Goal: Register for event/course: Register for event/course

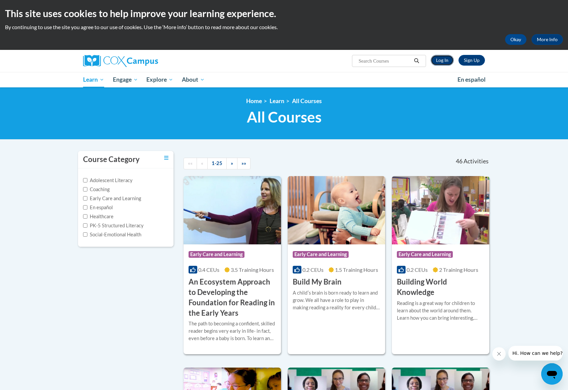
click at [441, 59] on link "Log In" at bounding box center [442, 60] width 23 height 11
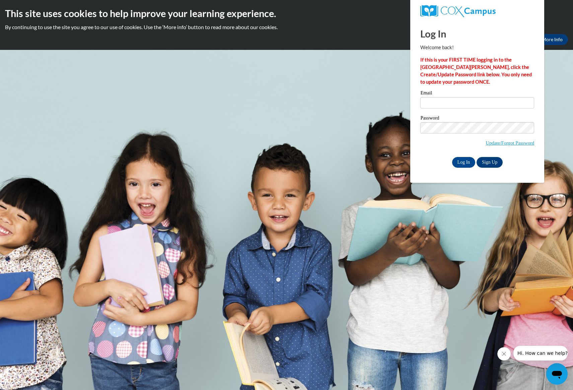
click at [381, 98] on body "This site uses cookies to help improve your learning experience. By continuing …" at bounding box center [286, 195] width 573 height 390
click at [493, 159] on link "Sign Up" at bounding box center [489, 162] width 26 height 11
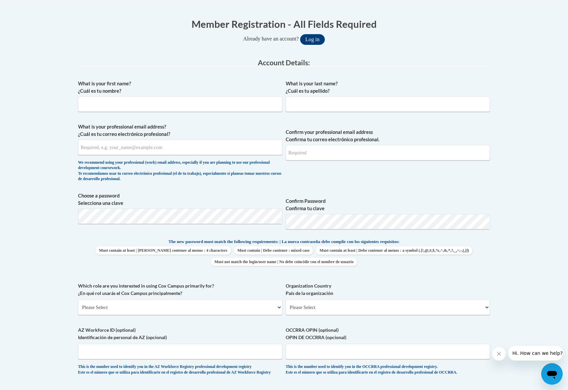
scroll to position [139, 0]
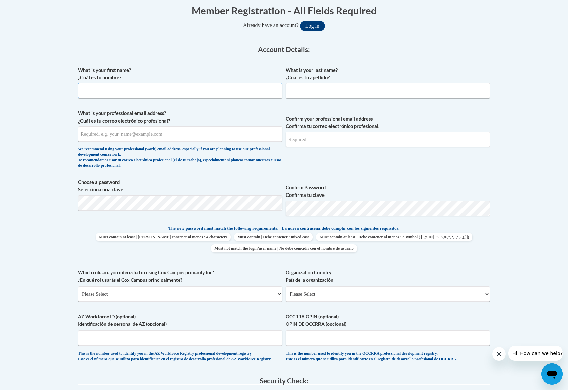
click at [129, 86] on input "What is your first name? ¿Cuál es tu nombre?" at bounding box center [180, 90] width 204 height 15
type input "Maggie"
type input "Wood"
click at [172, 136] on input "What is your professional email address? ¿Cuál es tu correo electrónico profesi…" at bounding box center [180, 133] width 204 height 15
type input "mwood@amanda.k12.oh.us"
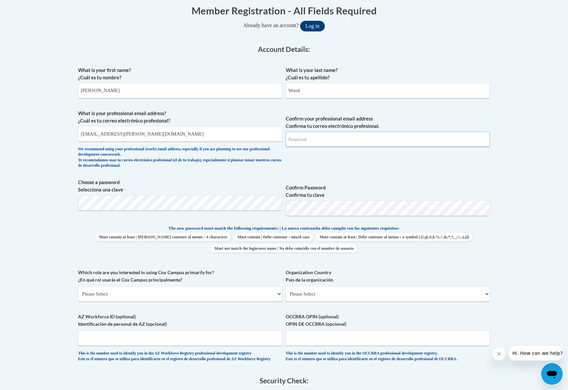
click at [352, 143] on input "Confirm your professional email address Confirma tu correo electrónico profesio…" at bounding box center [388, 139] width 204 height 15
type input "mwood@amanda.k12.oh.us"
click at [392, 177] on div "What is your first name? ¿Cuál es tu nombre? Maggie What is your last name? ¿Cu…" at bounding box center [284, 215] width 412 height 305
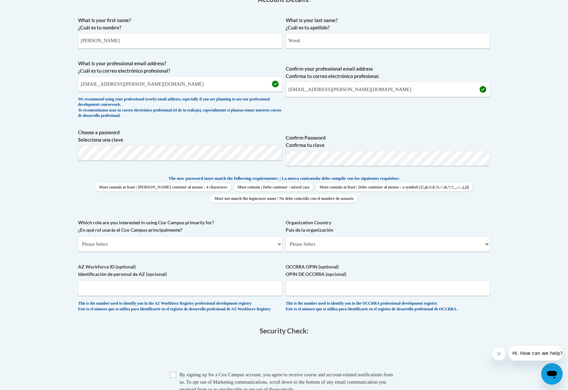
scroll to position [190, 0]
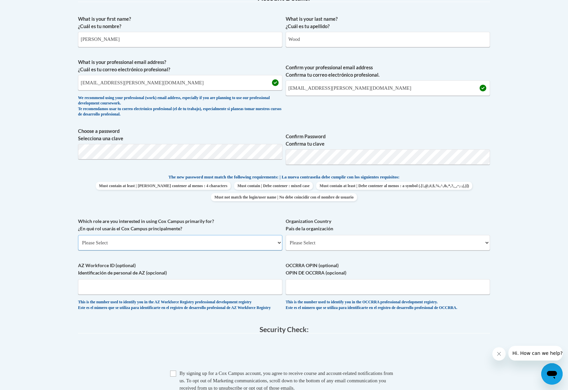
click at [156, 245] on select "Please Select College/University | Colegio/Universidad Community/Nonprofit Part…" at bounding box center [180, 242] width 204 height 15
select select "fbf2d438-af2f-41f8-98f1-81c410e29de3"
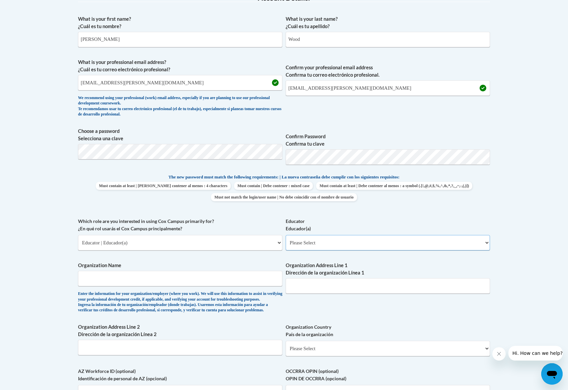
click at [310, 245] on select "Please Select Early Learning/Daycare Teacher/Family Home Care Provider | Maestr…" at bounding box center [388, 242] width 204 height 15
select select "d5fdb05a-b36c-4d60-97fa-9afceda7e903"
click at [136, 279] on input "Organization Name" at bounding box center [180, 278] width 204 height 15
type input "Amanda Clearcreek"
drag, startPoint x: 299, startPoint y: 279, endPoint x: 297, endPoint y: 283, distance: 4.6
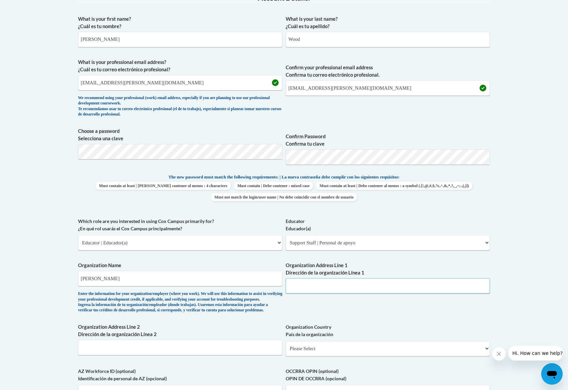
click at [299, 279] on input "Organization Address Line 1 Dirección de la organización Línea 1" at bounding box center [388, 285] width 204 height 15
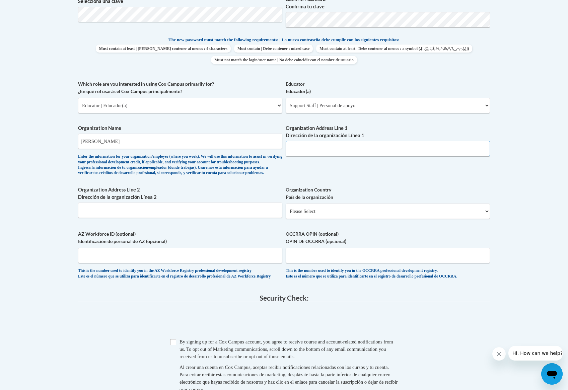
scroll to position [330, 0]
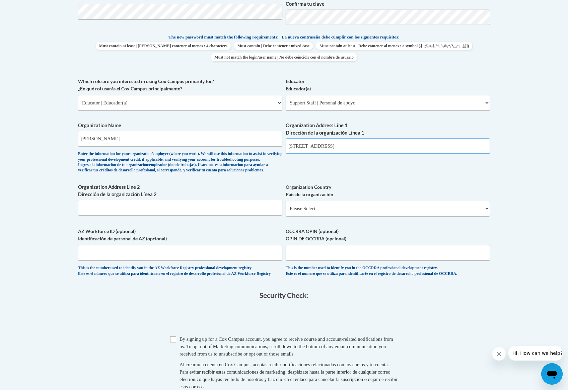
type input "328 E. Main St"
click at [325, 216] on select "Please Select United States | Estados Unidos Outside of the United States | Fue…" at bounding box center [388, 208] width 204 height 15
select select "ad49bcad-a171-4b2e-b99c-48b446064914"
select select
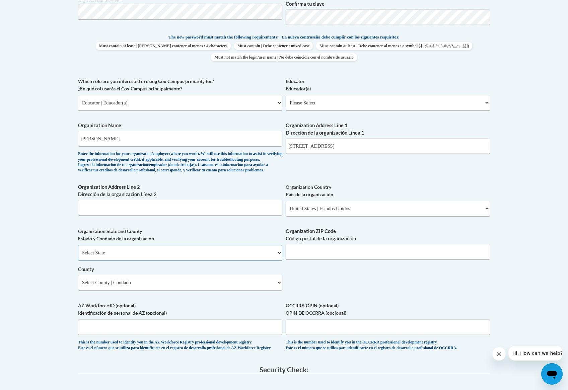
click at [139, 260] on select "Select State Alabama Alaska Arizona Arkansas California Colorado Connecticut De…" at bounding box center [180, 252] width 204 height 15
select select "Ohio"
click at [318, 259] on input "Organization ZIP Code Código postal de la organización" at bounding box center [388, 251] width 204 height 15
type input "43102"
click at [178, 290] on select "Select County Adams Allen Ashland Ashtabula Athens Auglaize Belmont Brown Butle…" at bounding box center [180, 282] width 204 height 15
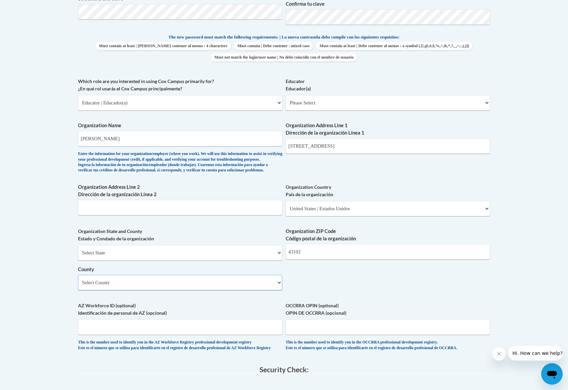
select select "Fairfield"
click at [327, 289] on div "What is your first name? ¿Cuál es tu nombre? Maggie What is your last name? ¿Cu…" at bounding box center [284, 114] width 412 height 485
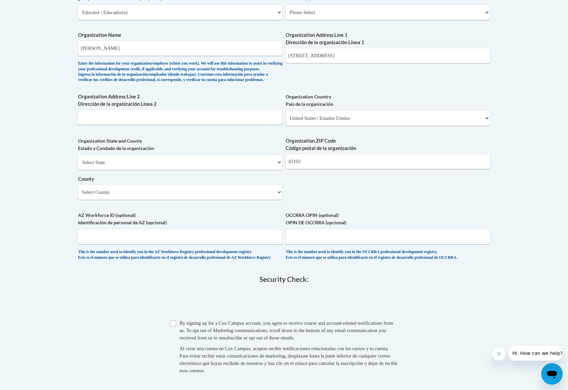
scroll to position [422, 0]
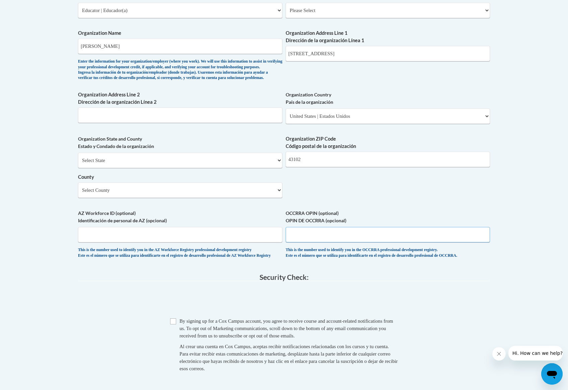
click at [314, 242] on input "OCCRRA OPIN (optional) OPIN DE OCCRRA (opcional)" at bounding box center [388, 234] width 204 height 15
type input "11226514"
click at [434, 305] on span at bounding box center [284, 301] width 412 height 26
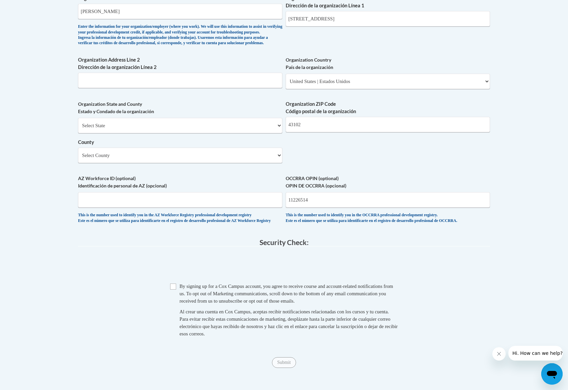
scroll to position [468, 0]
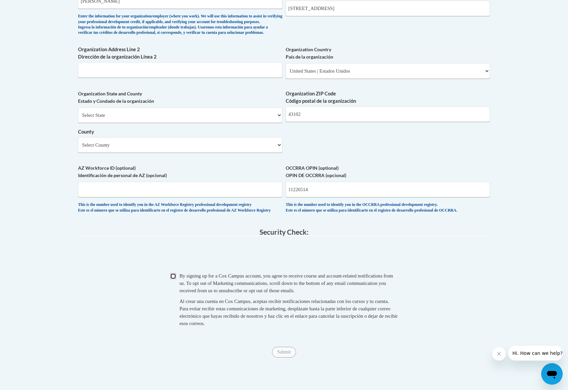
click at [170, 279] on input "Checkbox" at bounding box center [173, 276] width 6 height 6
click at [173, 279] on input "Checkbox" at bounding box center [173, 276] width 6 height 6
checkbox input "false"
click at [283, 358] on input "Submit" at bounding box center [284, 352] width 24 height 11
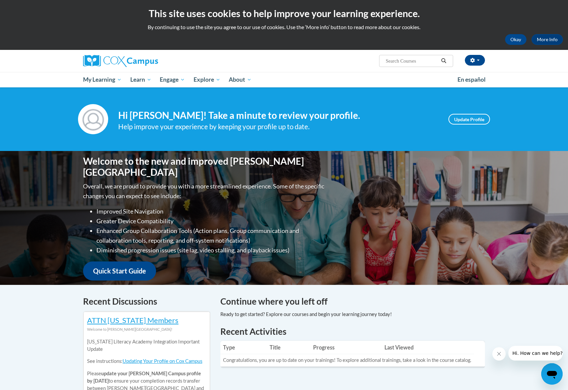
click at [408, 64] on input "Search..." at bounding box center [412, 61] width 54 height 8
type input "TALK with me"
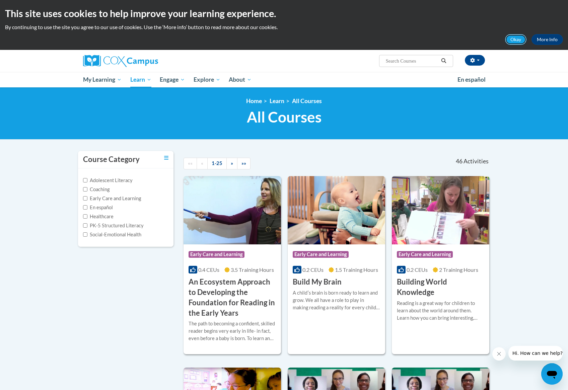
click at [518, 37] on button "Okay" at bounding box center [515, 39] width 21 height 11
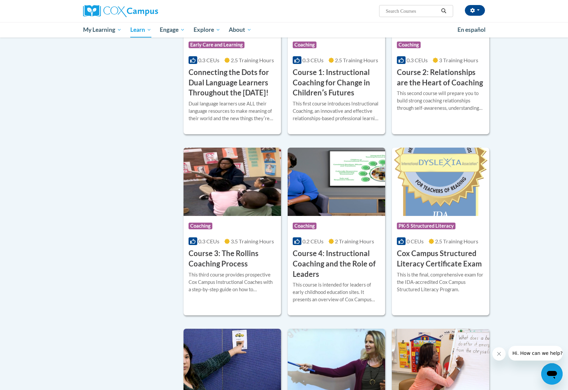
scroll to position [44, 0]
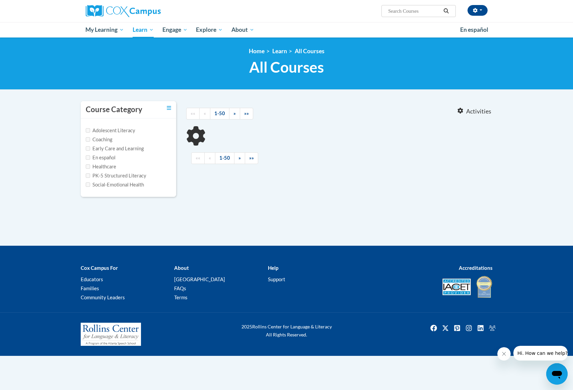
type input "TALK with me"
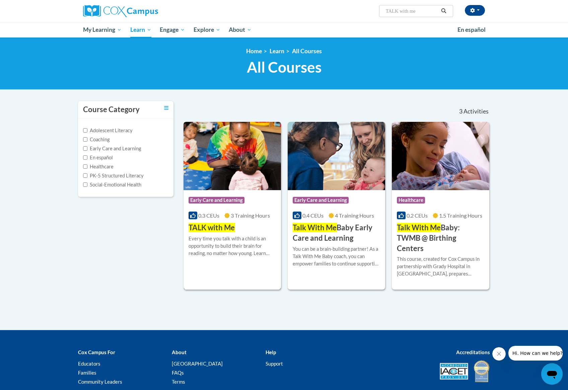
click at [240, 233] on div "More Info Enroll Every time you talk with a child is an opportunity to build th…" at bounding box center [231, 250] width 97 height 34
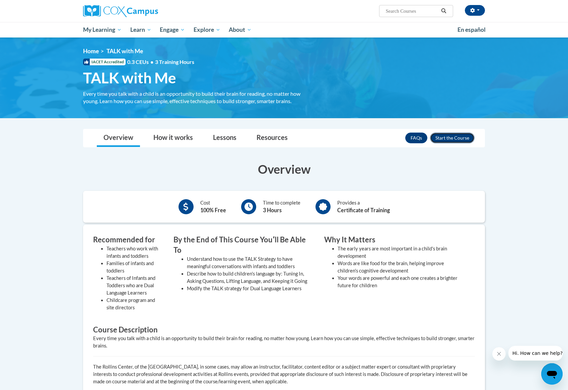
click at [442, 141] on button "Enroll" at bounding box center [452, 138] width 45 height 11
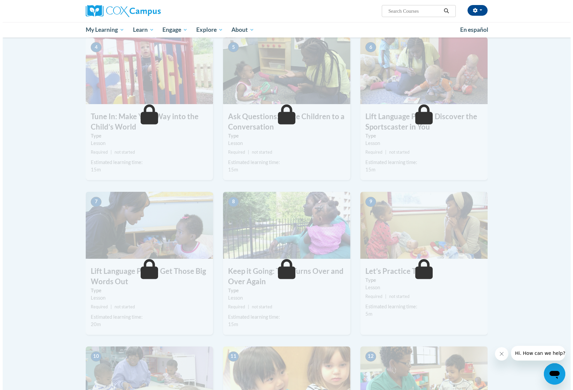
scroll to position [82, 0]
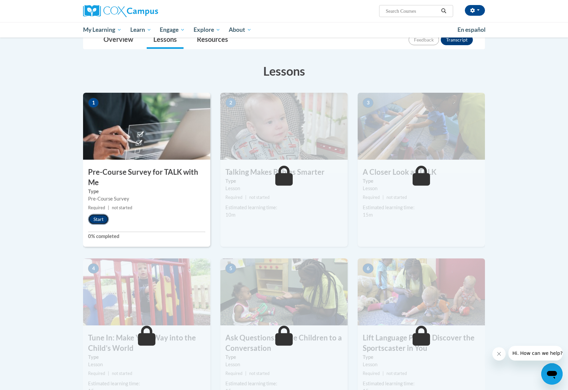
click at [92, 219] on button "Start" at bounding box center [98, 219] width 21 height 11
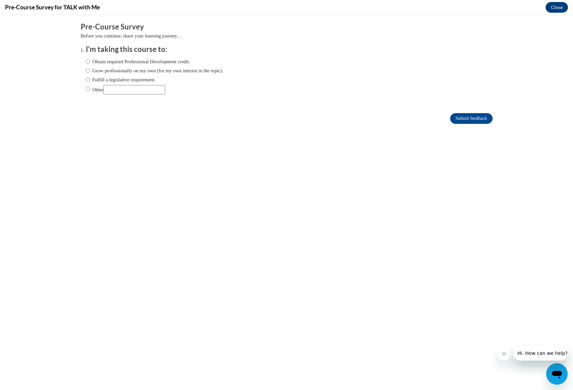
scroll to position [0, 0]
click at [86, 61] on input "Obtain required Professional Development credit." at bounding box center [88, 61] width 4 height 7
radio input "true"
click at [86, 69] on label "Grow professionally on my own (for my own interest in the topic)." at bounding box center [155, 70] width 138 height 7
click at [86, 69] on input "Grow professionally on my own (for my own interest in the topic)." at bounding box center [88, 70] width 4 height 7
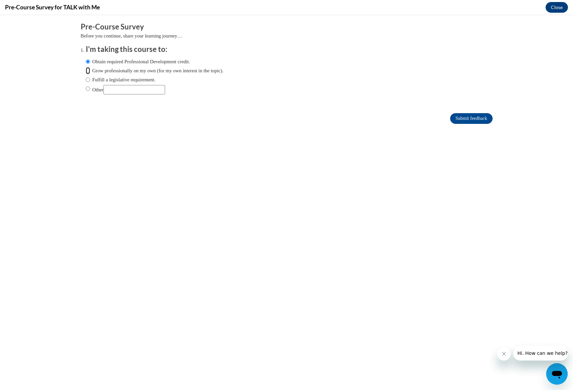
radio input "true"
click at [86, 59] on label "Obtain required Professional Development credit." at bounding box center [138, 61] width 104 height 7
click at [86, 59] on input "Obtain required Professional Development credit." at bounding box center [88, 61] width 4 height 7
radio input "true"
click at [456, 118] on input "Submit feedback" at bounding box center [471, 118] width 42 height 11
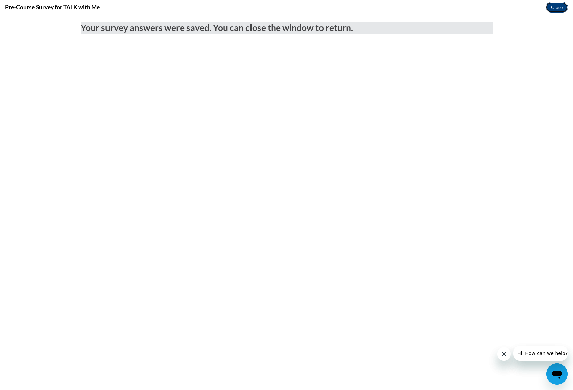
click at [550, 7] on button "Close" at bounding box center [556, 7] width 22 height 11
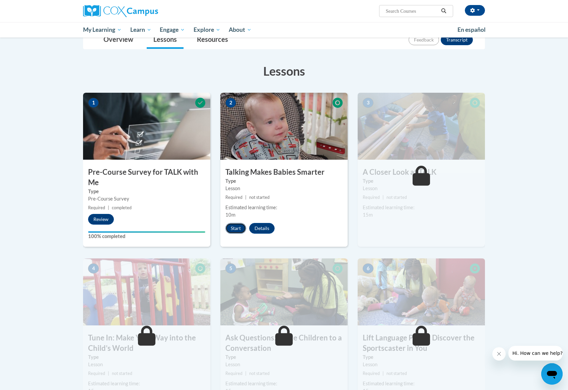
click at [234, 227] on button "Start" at bounding box center [235, 228] width 21 height 11
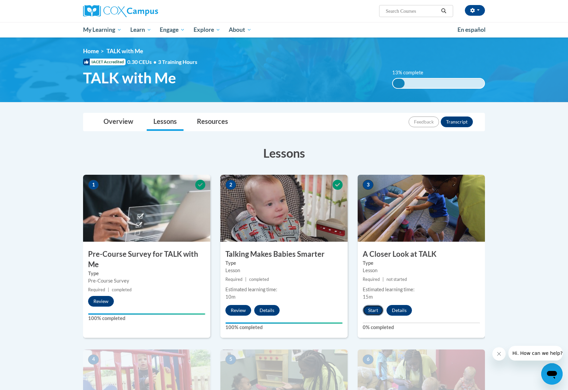
click at [378, 309] on button "Start" at bounding box center [373, 310] width 21 height 11
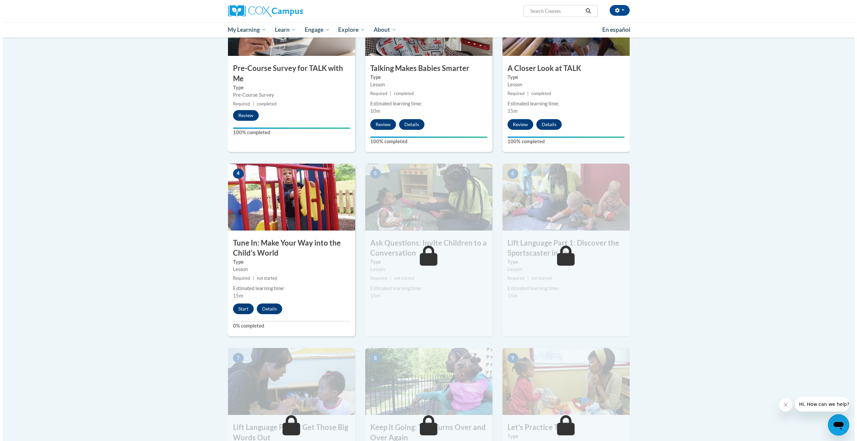
scroll to position [186, 0]
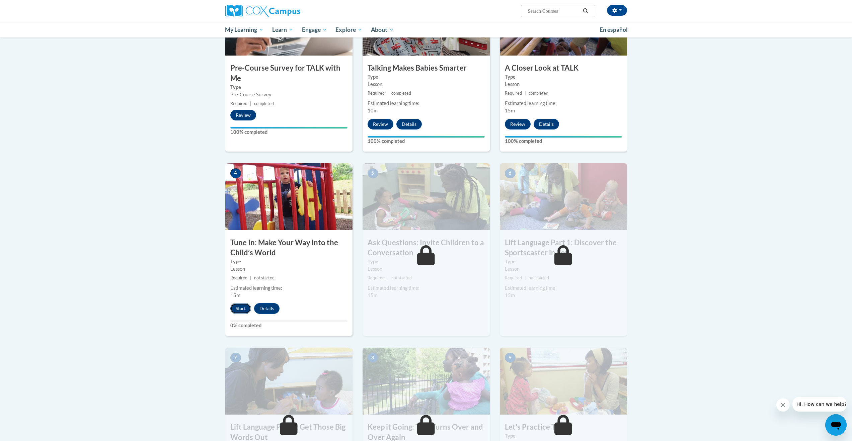
click at [240, 309] on button "Start" at bounding box center [240, 308] width 21 height 11
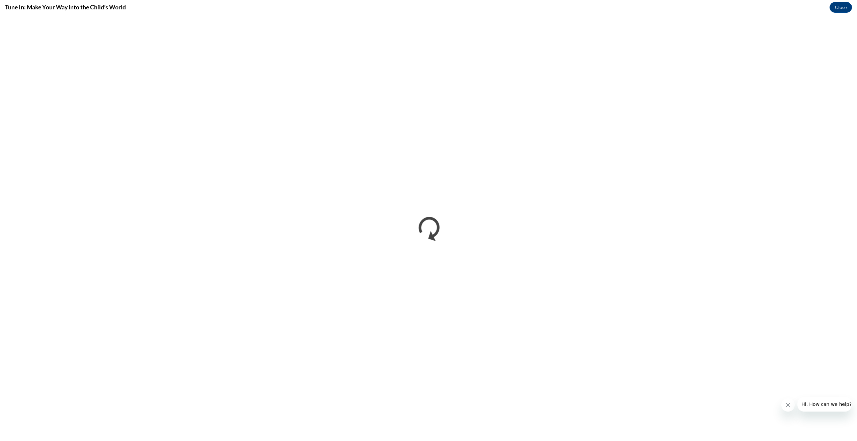
scroll to position [0, 0]
